Goal: Task Accomplishment & Management: Complete application form

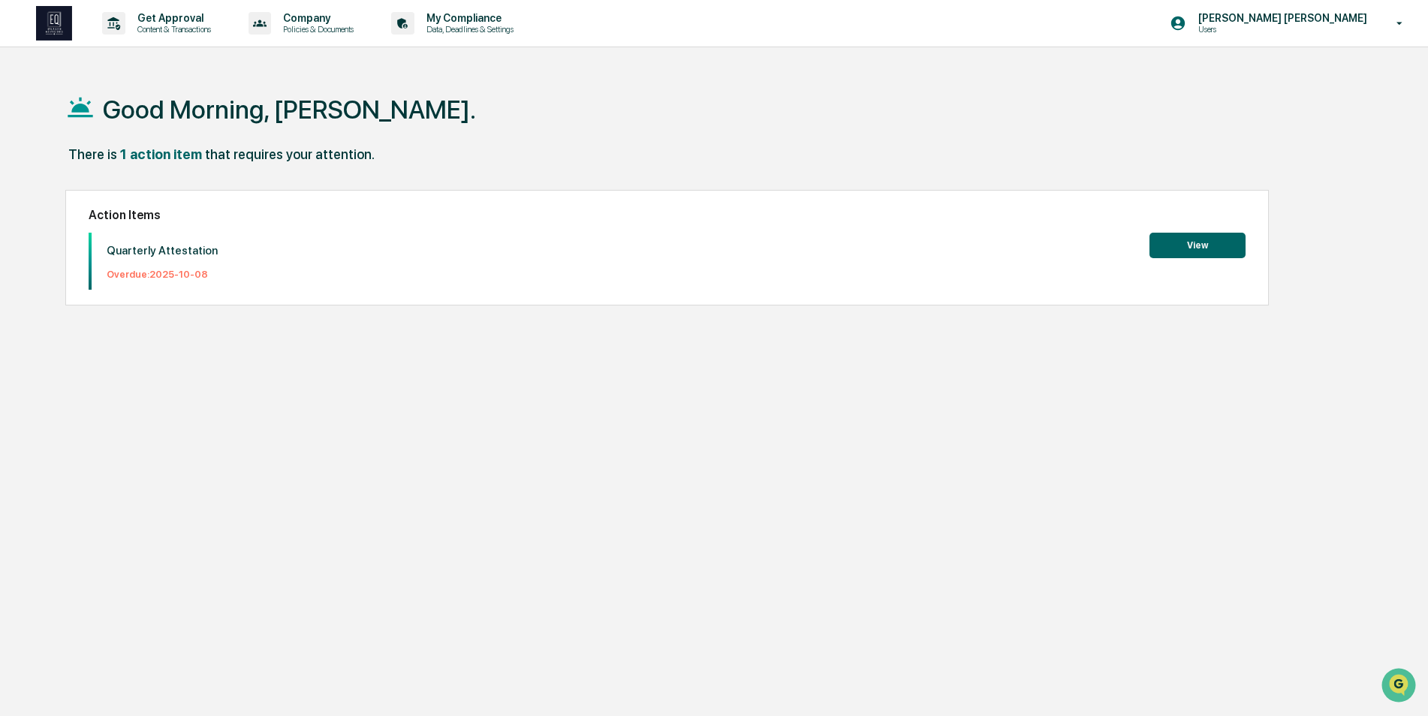
click at [1172, 239] on button "View" at bounding box center [1198, 246] width 96 height 26
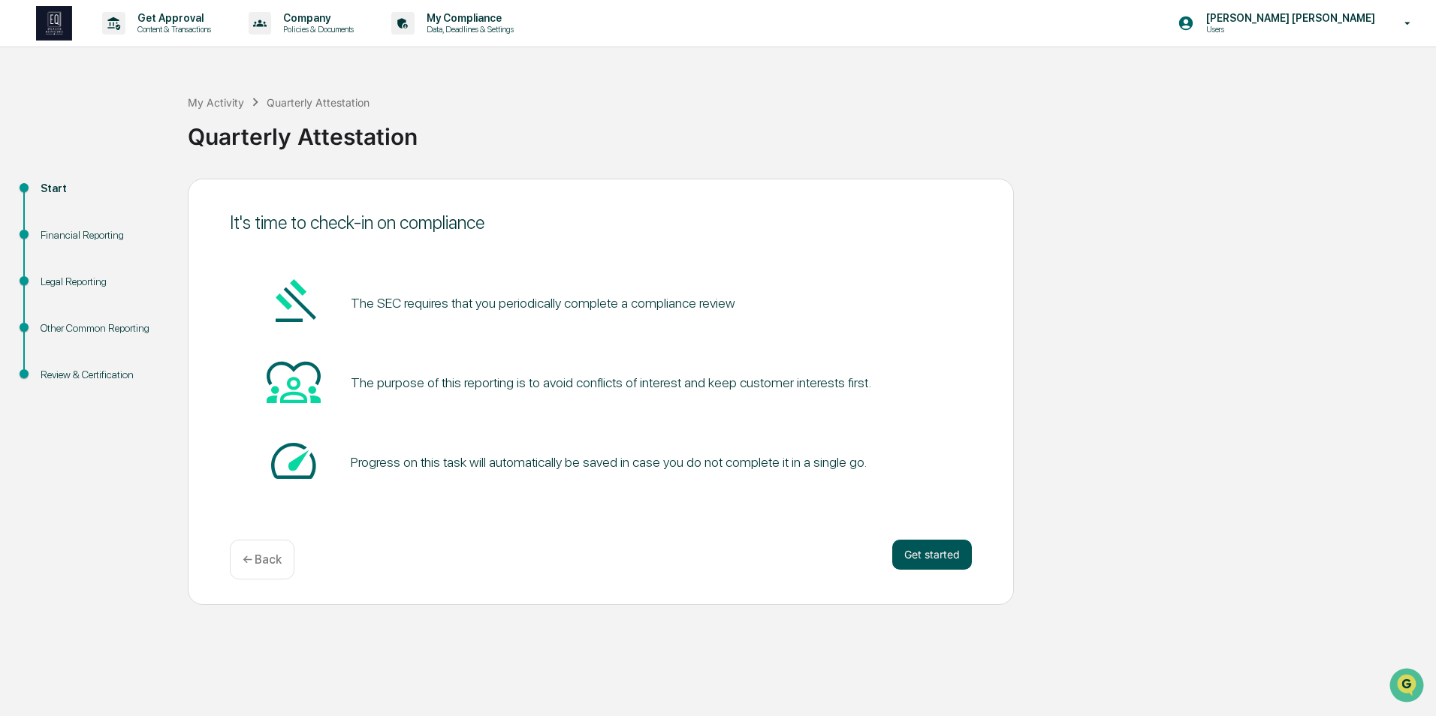
click at [932, 553] on button "Get started" at bounding box center [932, 555] width 80 height 30
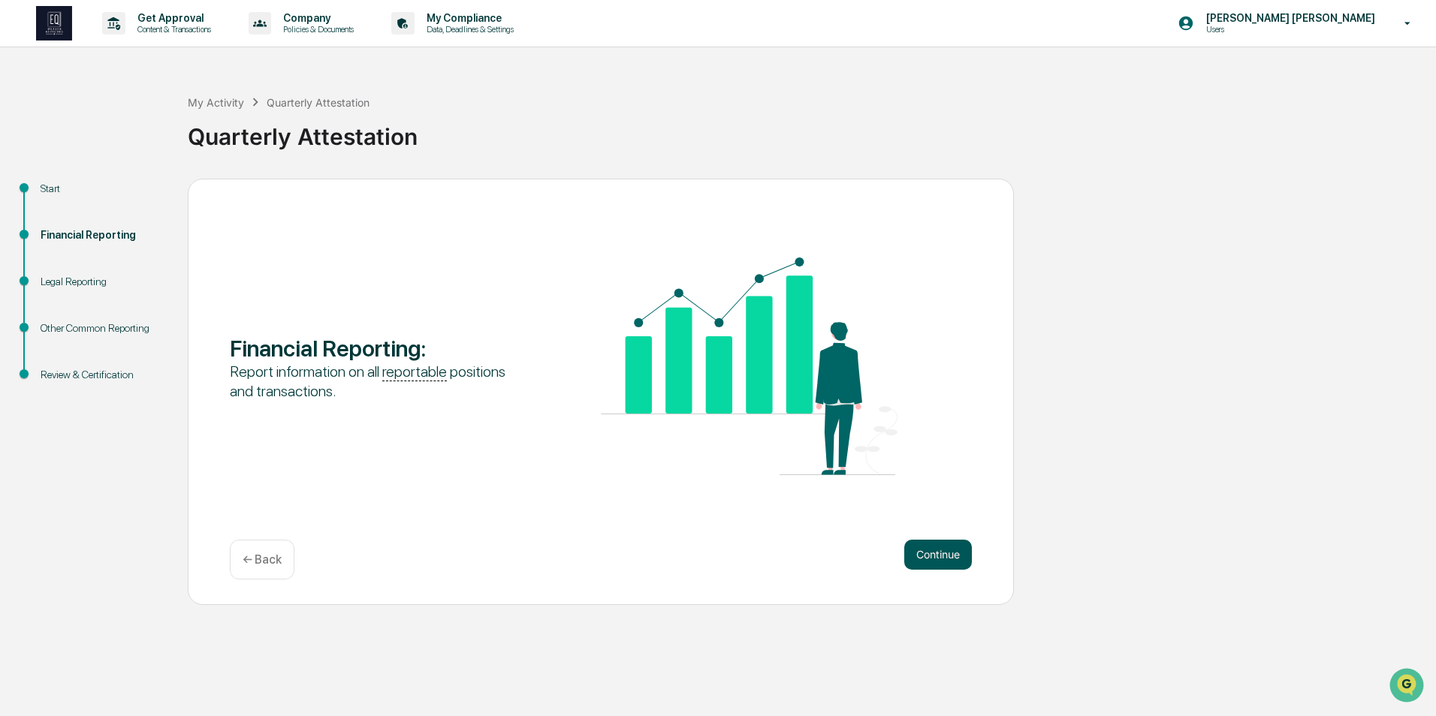
click at [940, 554] on button "Continue" at bounding box center [938, 555] width 68 height 30
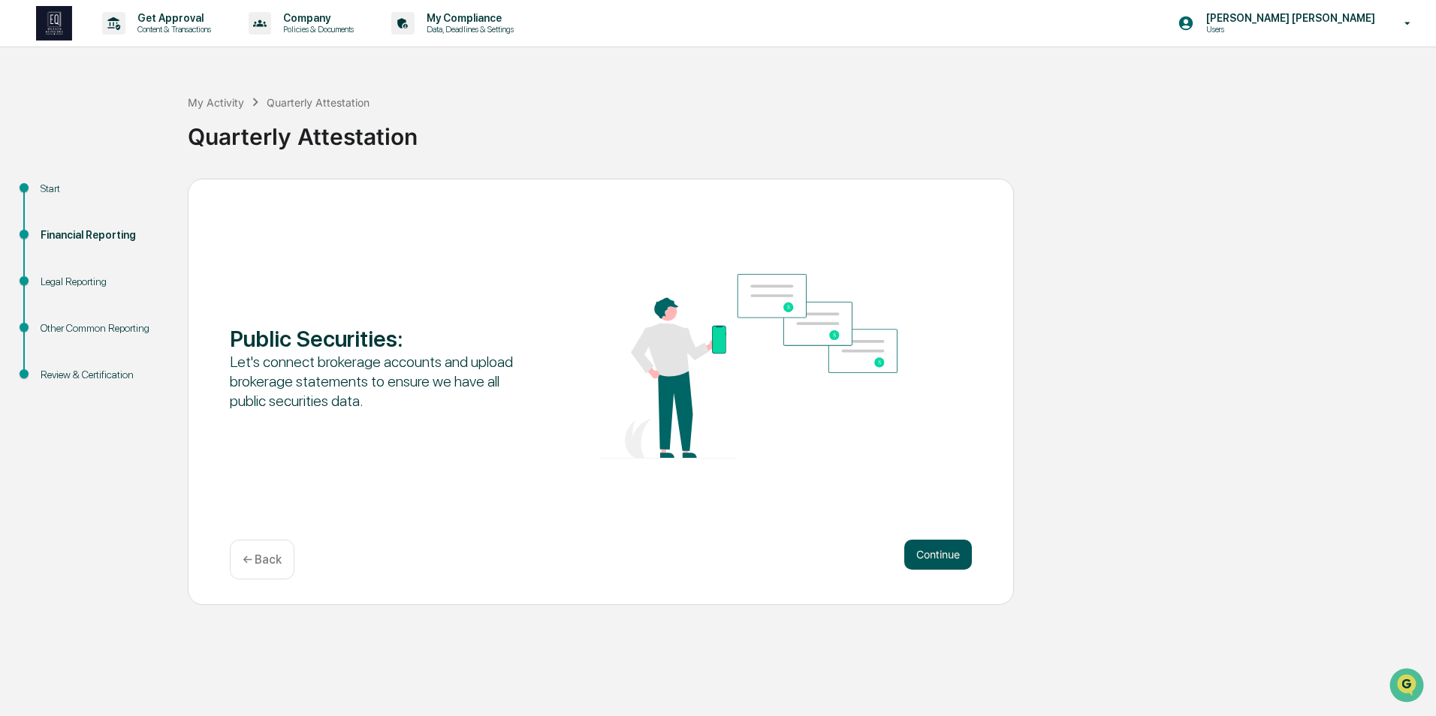
click at [951, 553] on button "Continue" at bounding box center [938, 555] width 68 height 30
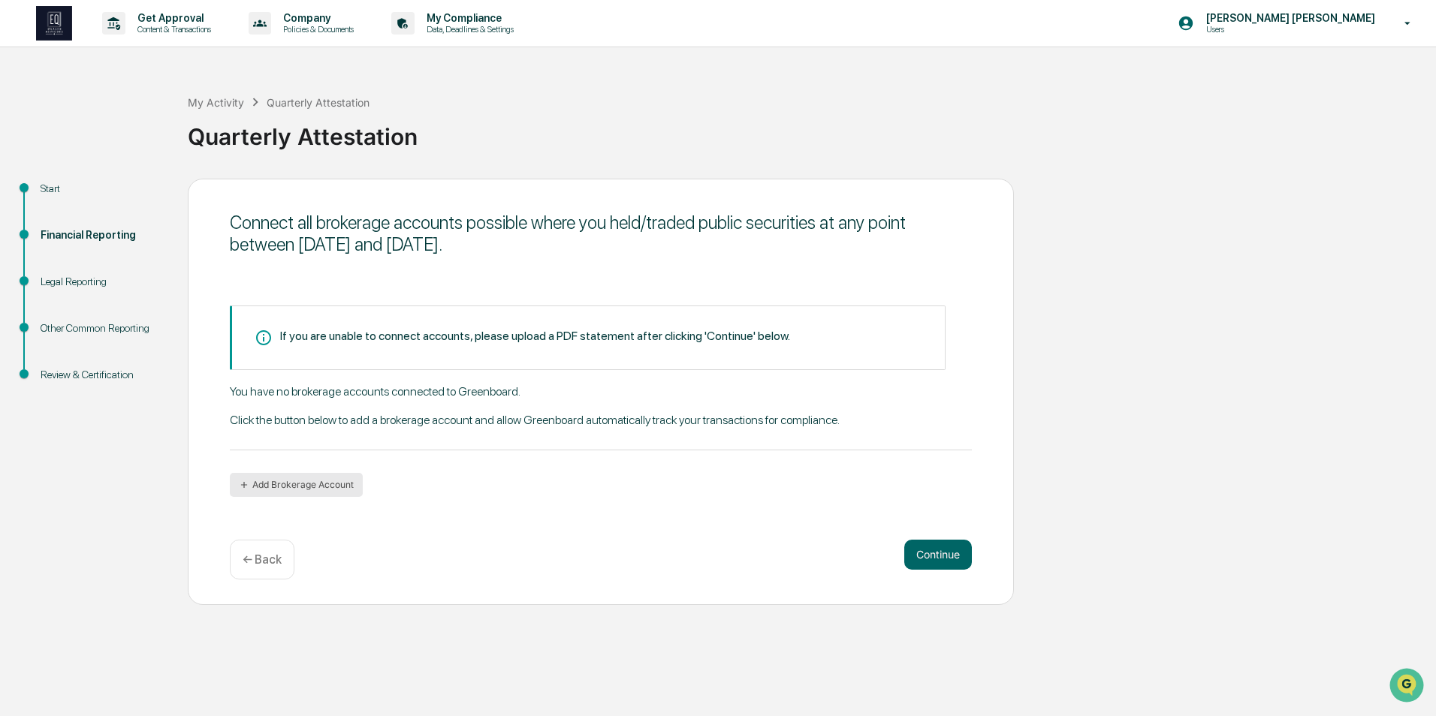
click at [306, 490] on button "Add Brokerage Account" at bounding box center [296, 485] width 133 height 24
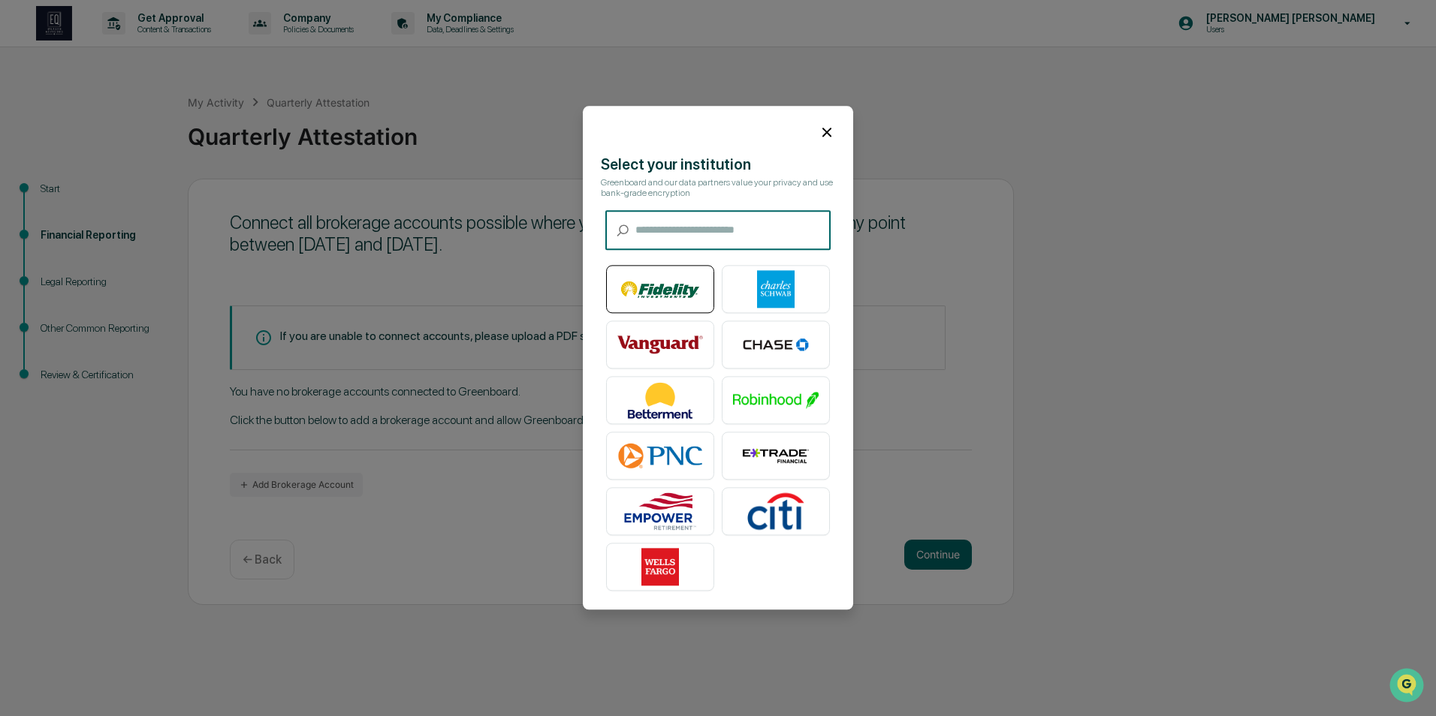
click at [676, 299] on img at bounding box center [660, 290] width 86 height 38
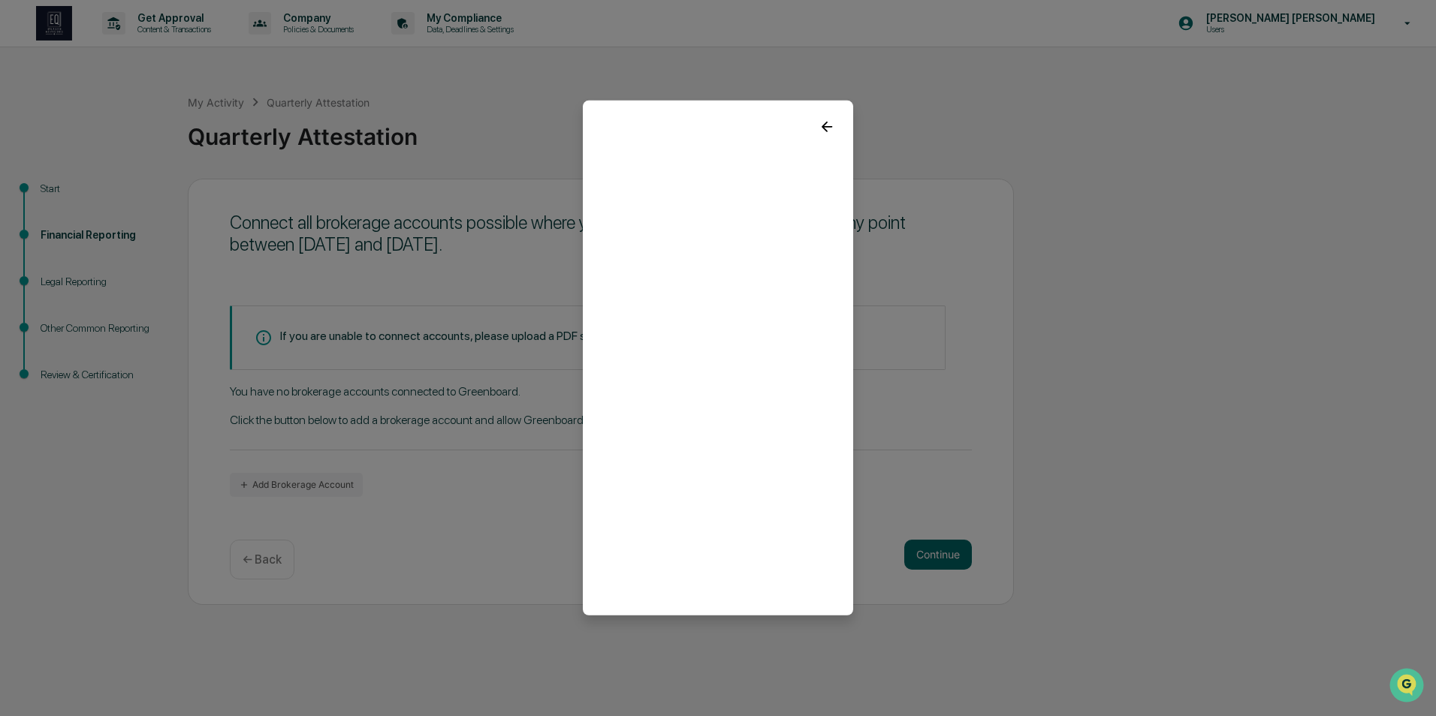
click at [826, 108] on div at bounding box center [718, 121] width 270 height 41
click at [821, 123] on icon at bounding box center [826, 127] width 11 height 11
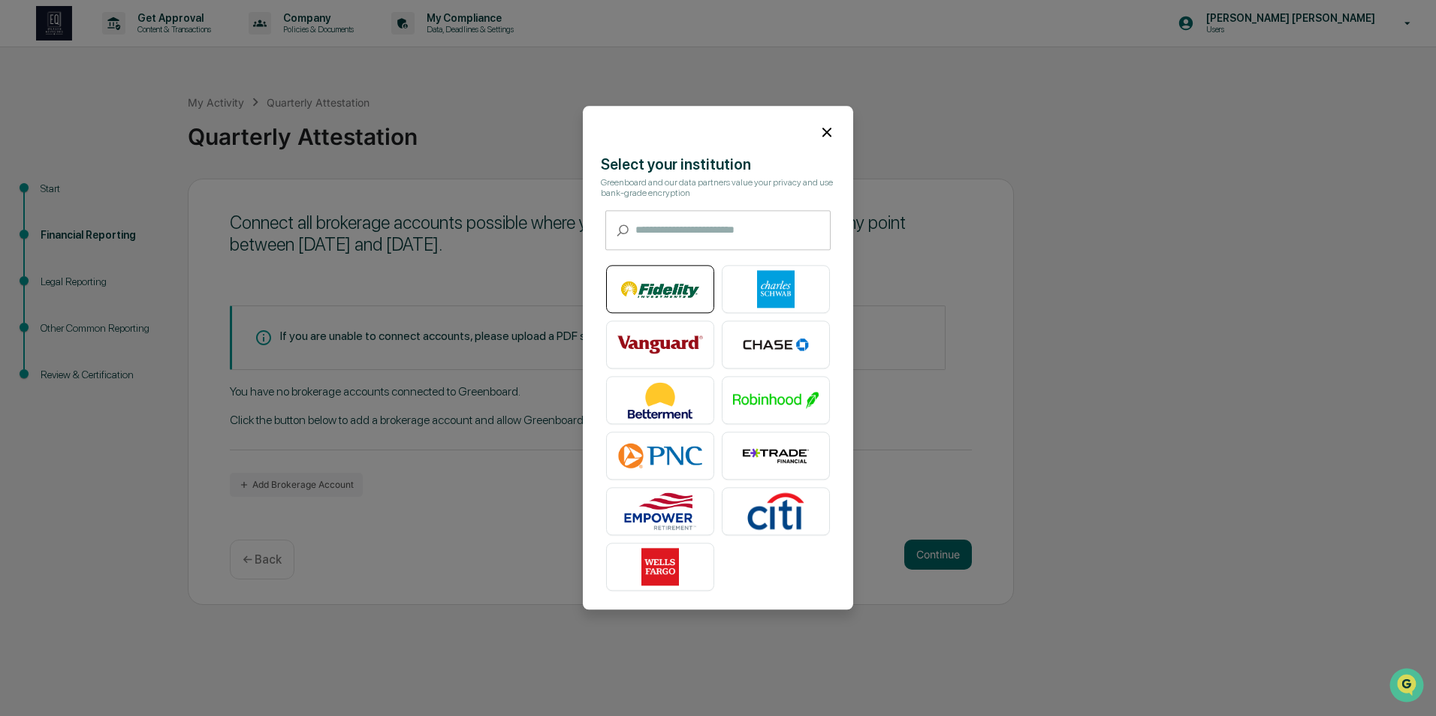
click at [701, 275] on div at bounding box center [660, 290] width 108 height 48
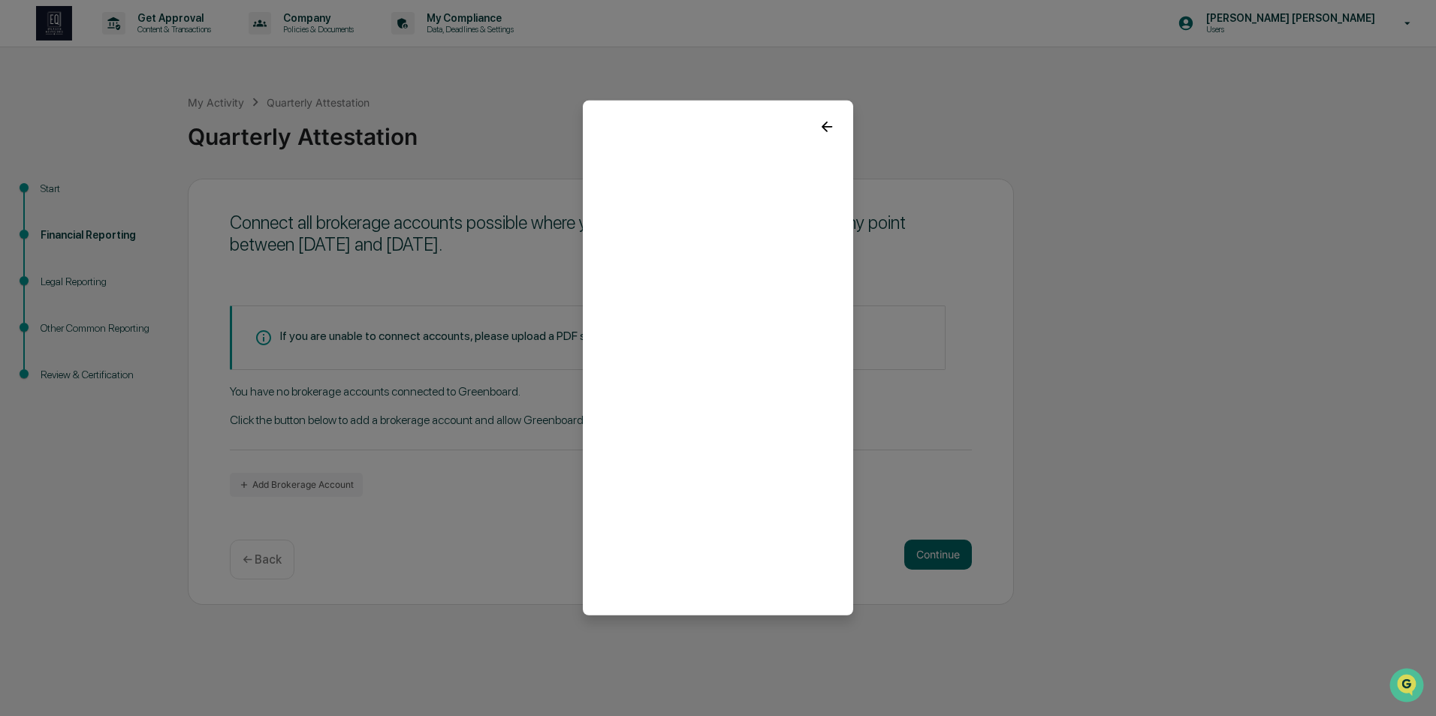
click at [825, 121] on icon at bounding box center [826, 127] width 17 height 17
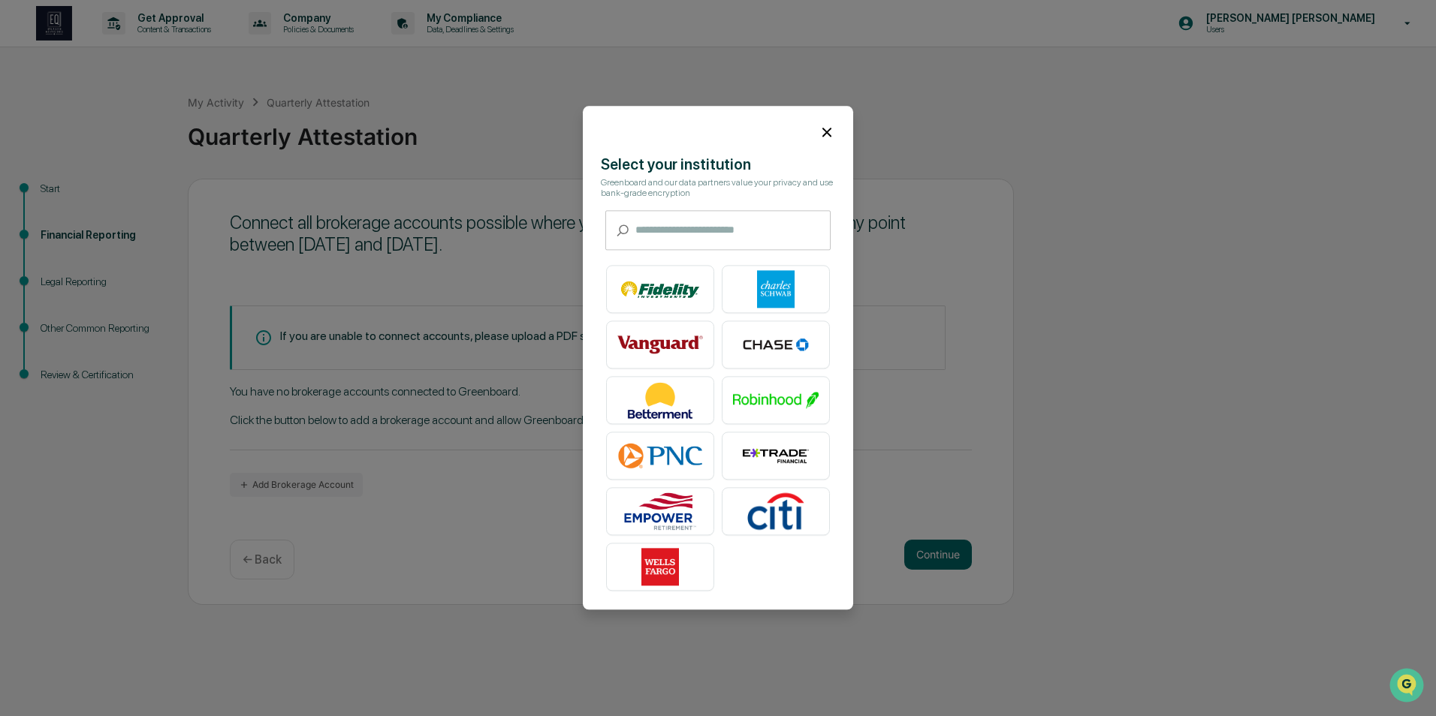
click at [818, 125] on icon at bounding box center [826, 132] width 17 height 17
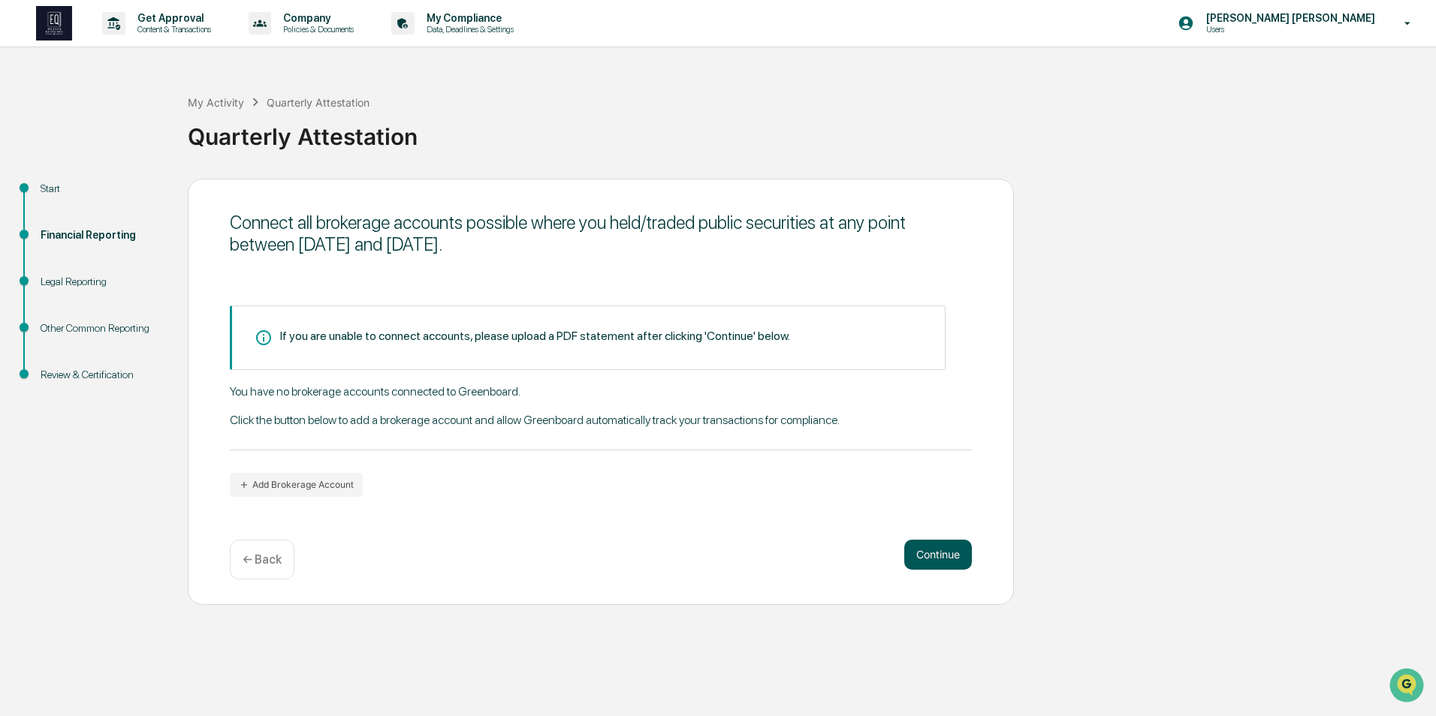
click at [951, 556] on button "Continue" at bounding box center [938, 555] width 68 height 30
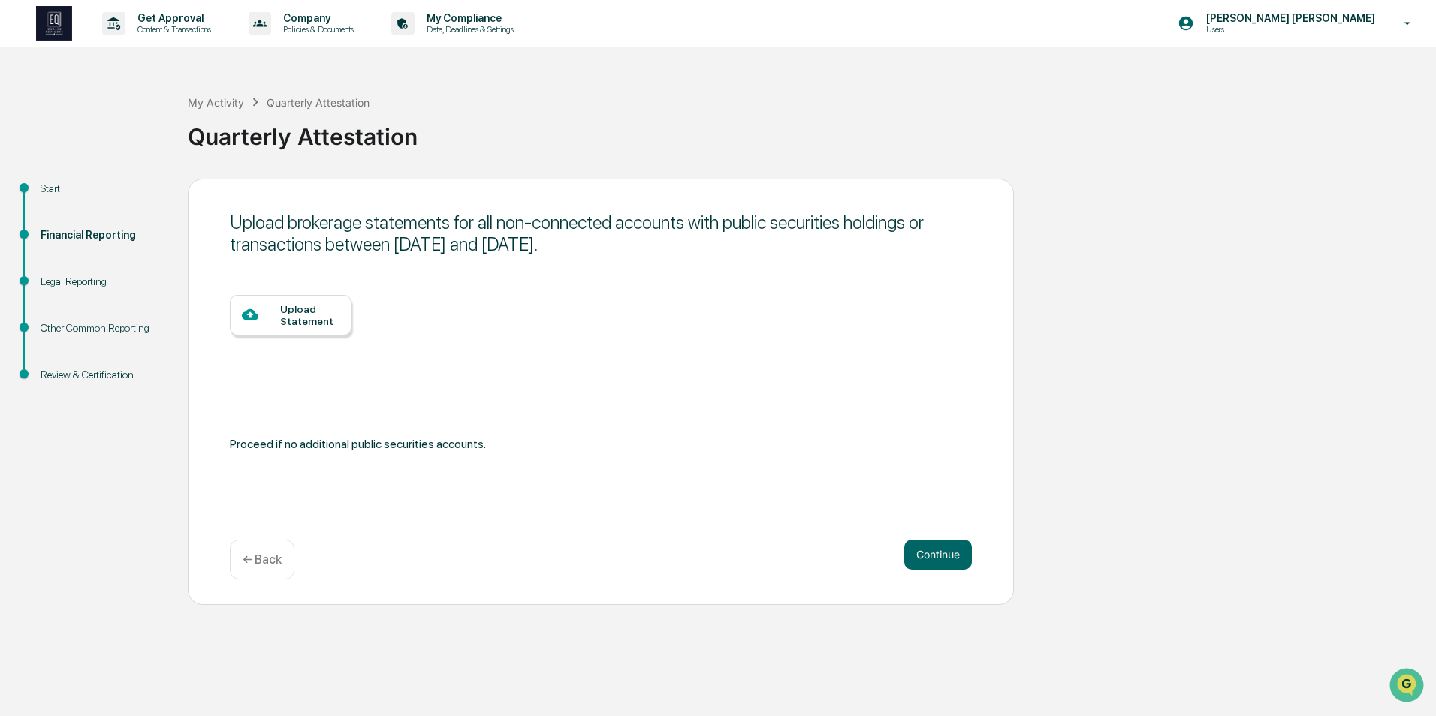
click at [261, 560] on p "← Back" at bounding box center [262, 560] width 39 height 14
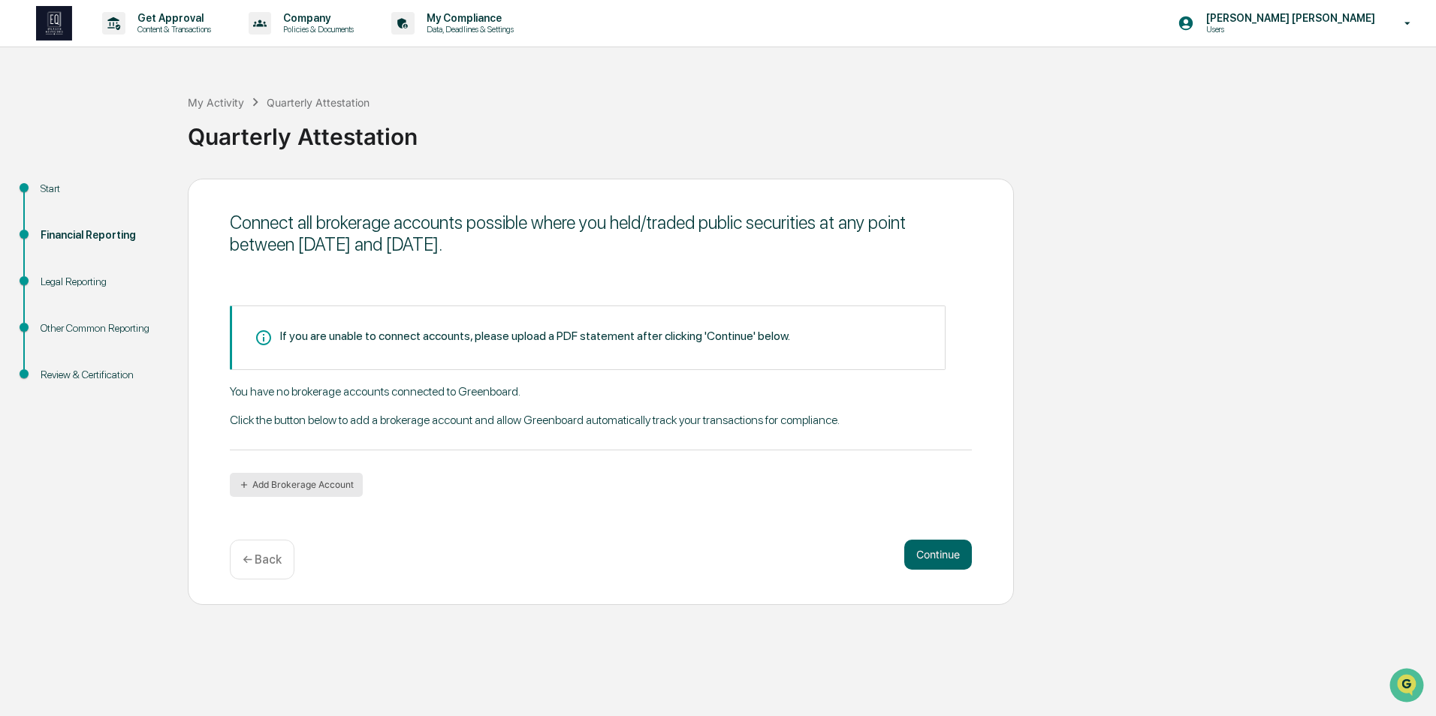
click at [305, 478] on button "Add Brokerage Account" at bounding box center [296, 485] width 133 height 24
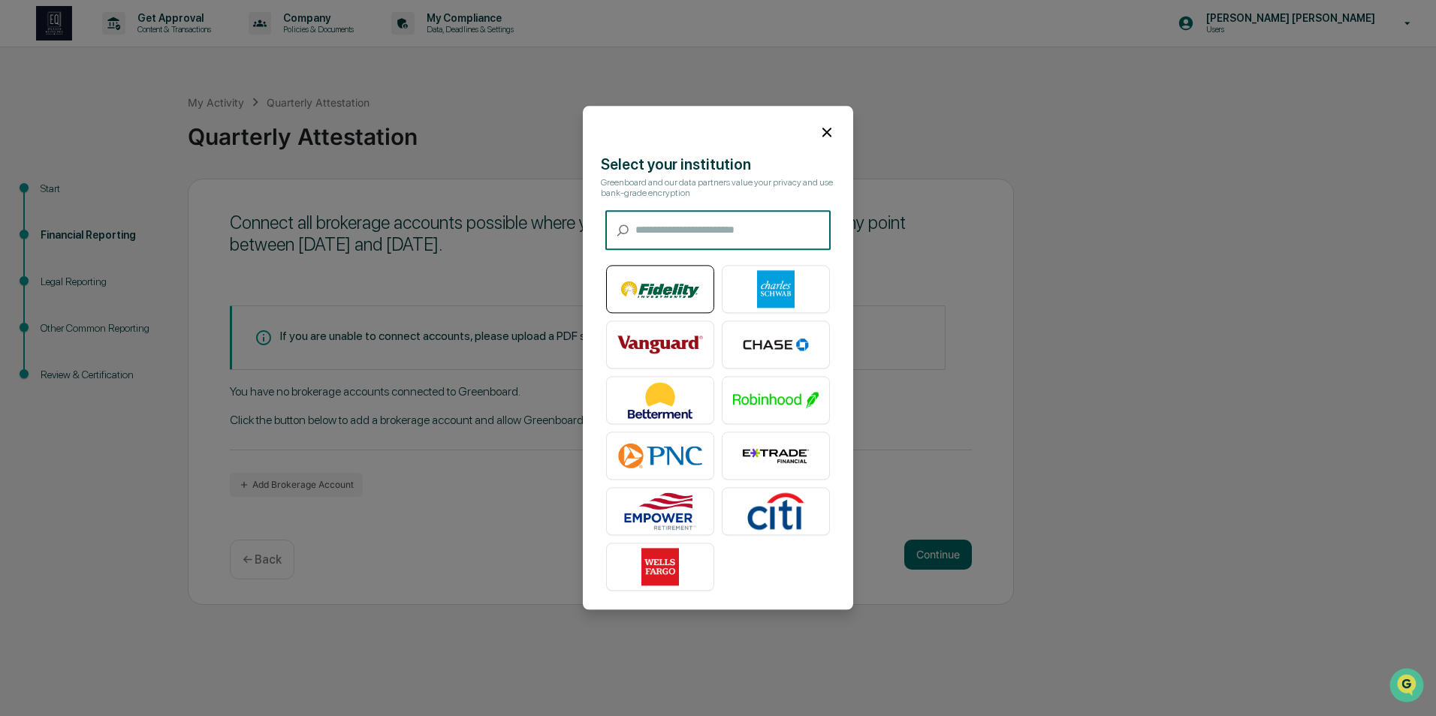
click at [645, 294] on img at bounding box center [660, 290] width 86 height 38
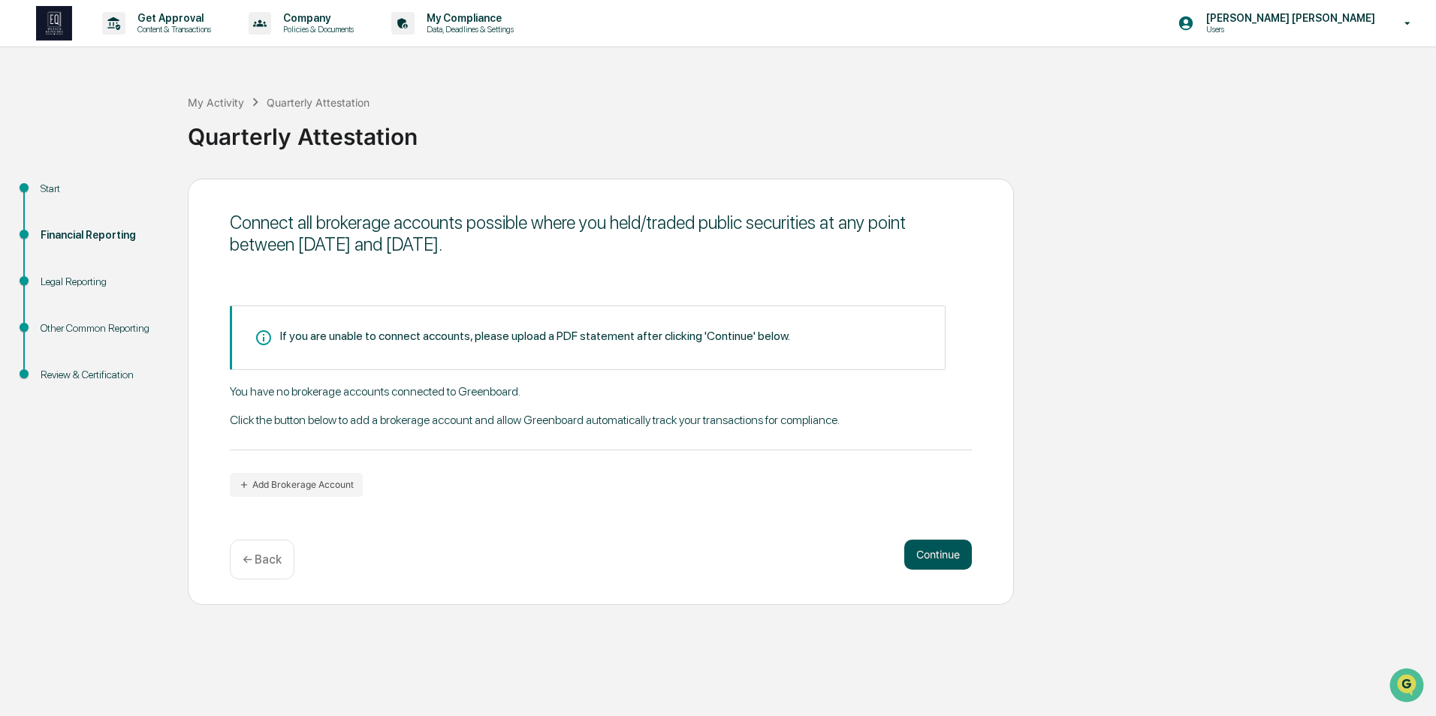
click at [951, 560] on button "Continue" at bounding box center [938, 555] width 68 height 30
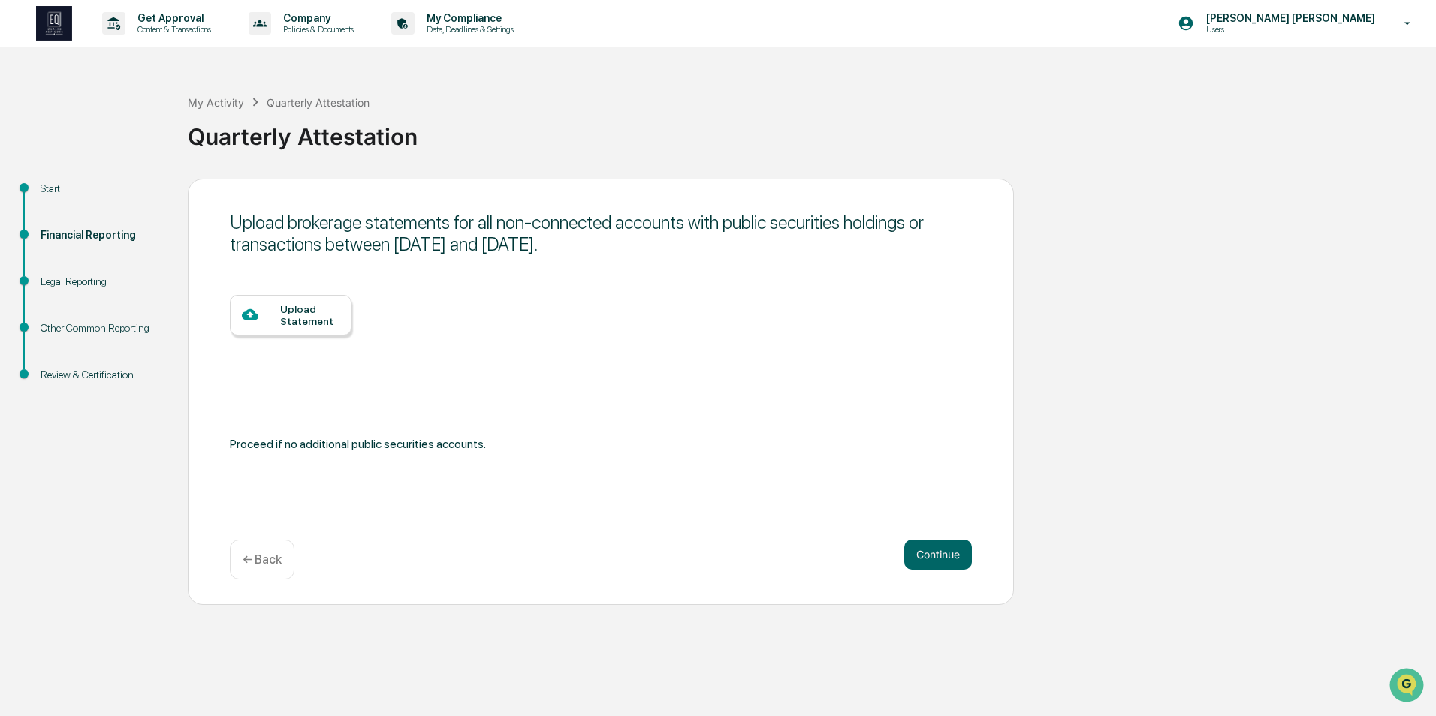
click at [315, 313] on div "Upload Statement" at bounding box center [309, 315] width 59 height 24
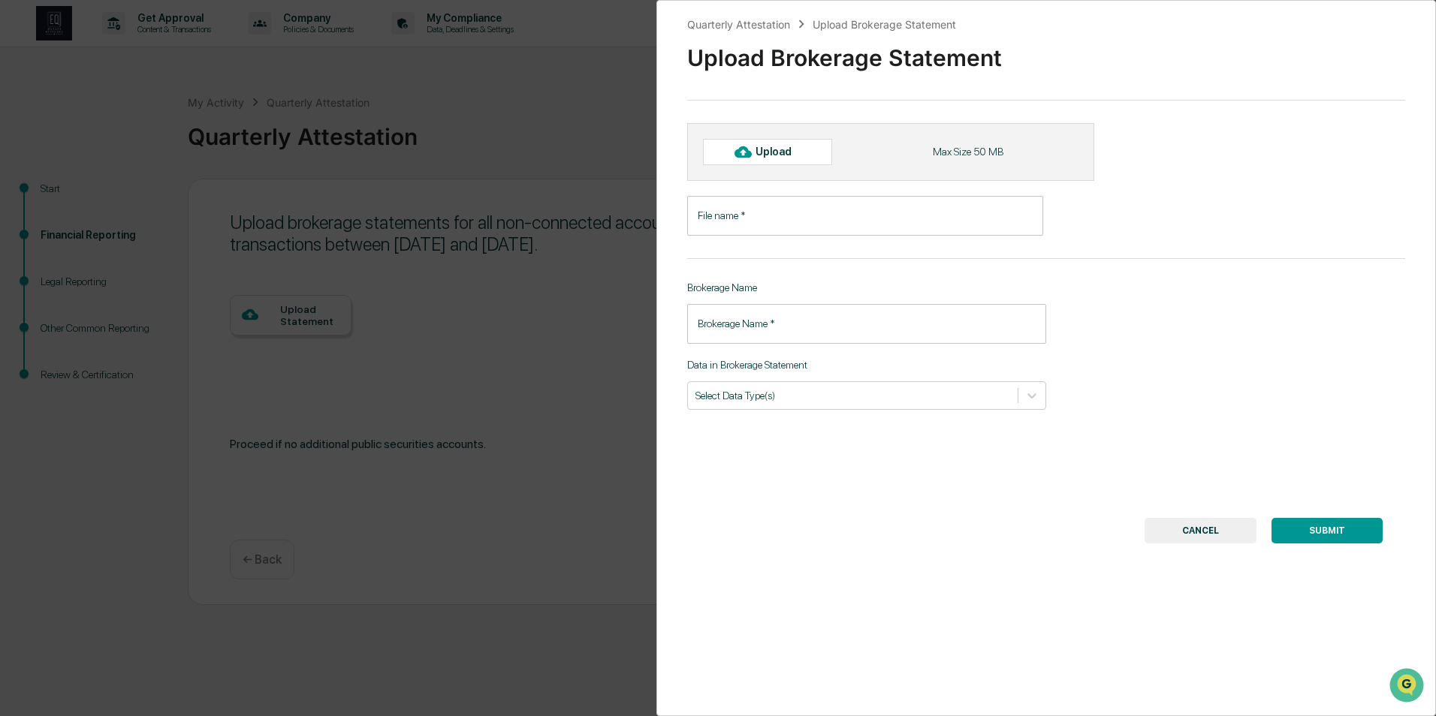
drag, startPoint x: 803, startPoint y: 215, endPoint x: 817, endPoint y: 218, distance: 14.8
click at [803, 215] on input "File name   *" at bounding box center [865, 216] width 356 height 40
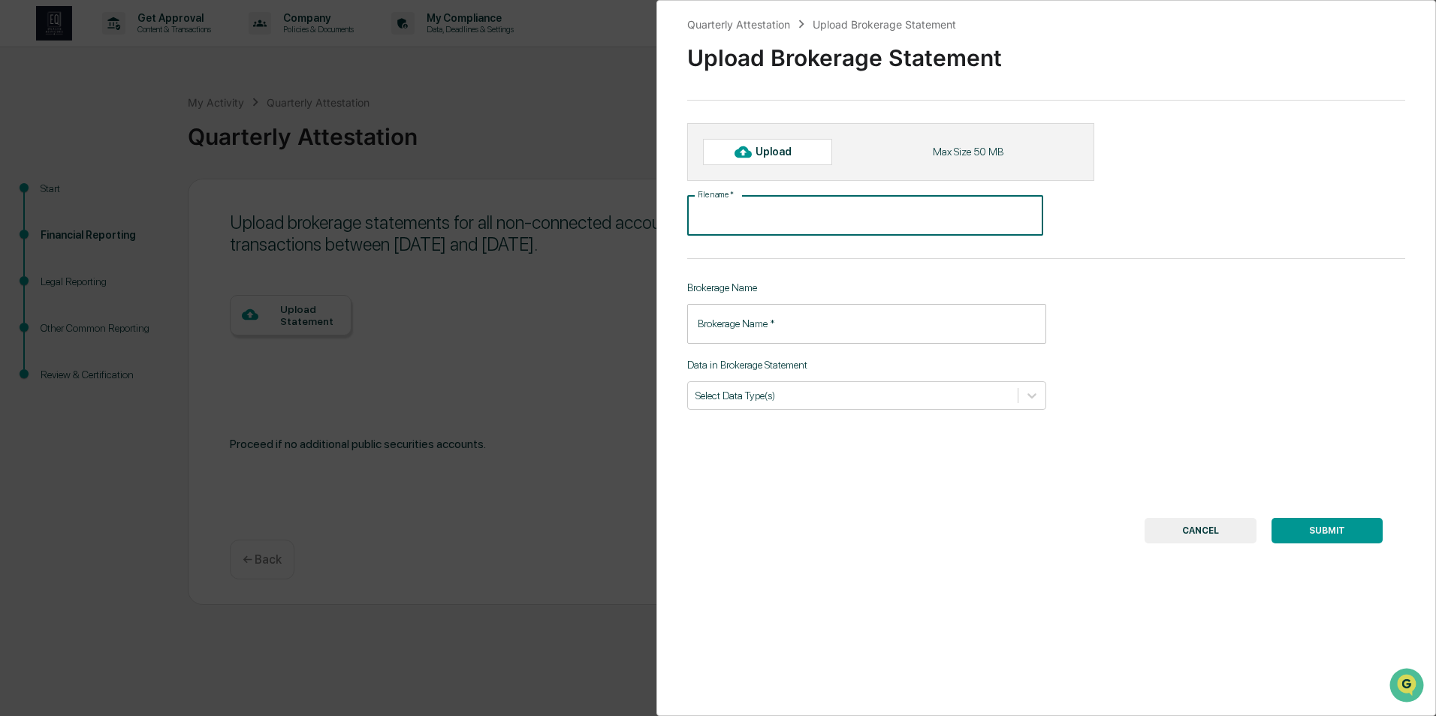
click at [804, 207] on input "File name   *" at bounding box center [865, 216] width 356 height 40
click at [801, 215] on input "File name   *" at bounding box center [865, 216] width 356 height 40
click at [1203, 539] on button "CANCEL" at bounding box center [1200, 531] width 112 height 26
